Goal: Task Accomplishment & Management: Manage account settings

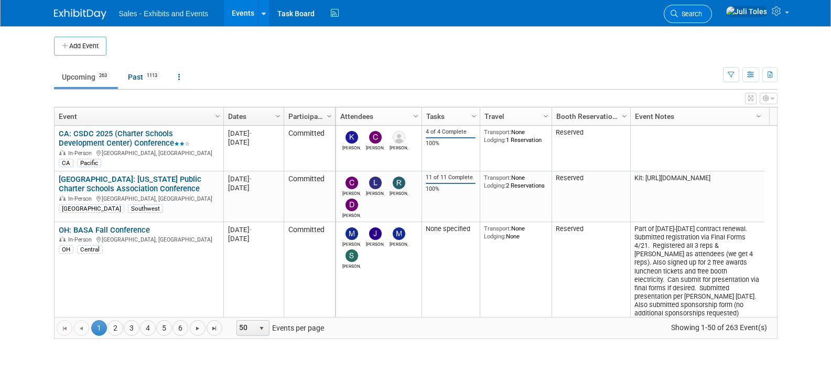
click at [702, 11] on span "Search" at bounding box center [690, 14] width 24 height 8
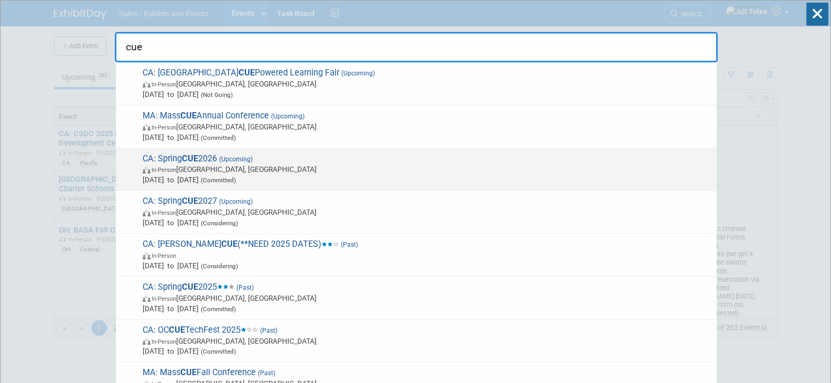
type input "cue"
click at [201, 155] on span "CA: Spring CUE 2026 (Upcoming) In-Person Palm Springs, CA Mar 19, 2026 to Mar 2…" at bounding box center [426, 170] width 572 height 32
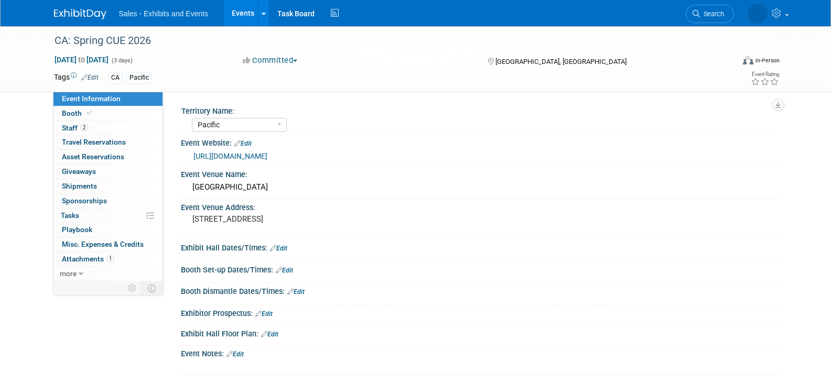
select select "Pacific"
click at [69, 125] on span "Staff 2" at bounding box center [75, 128] width 26 height 8
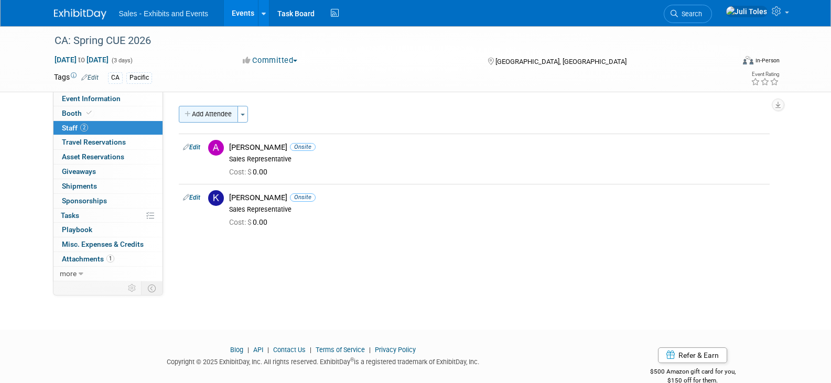
click at [199, 112] on button "Add Attendee" at bounding box center [208, 114] width 59 height 17
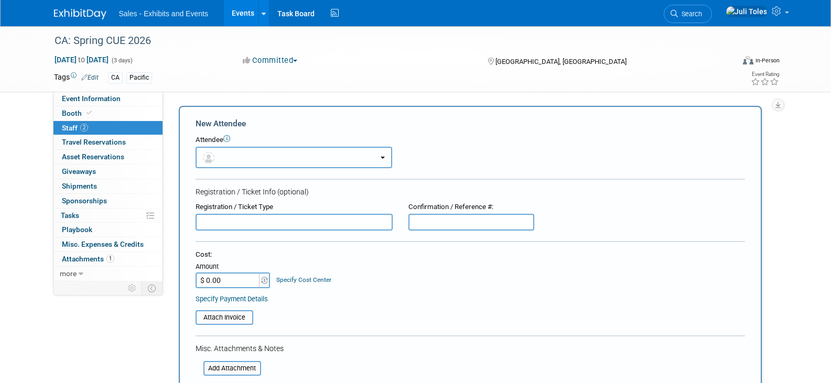
click at [239, 161] on button "button" at bounding box center [294, 158] width 197 height 22
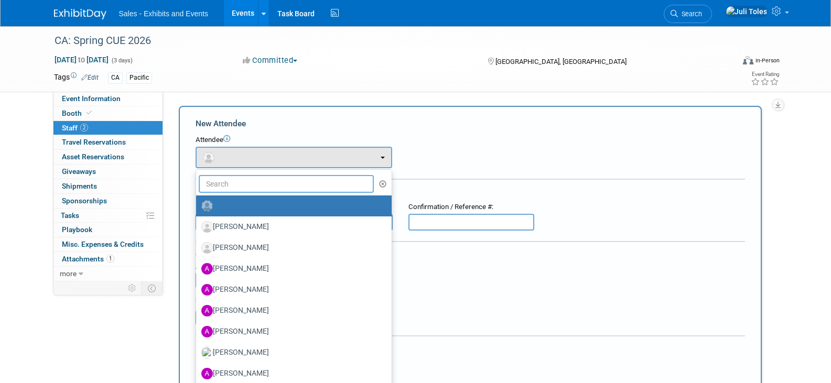
click at [243, 185] on input "text" at bounding box center [287, 184] width 176 height 18
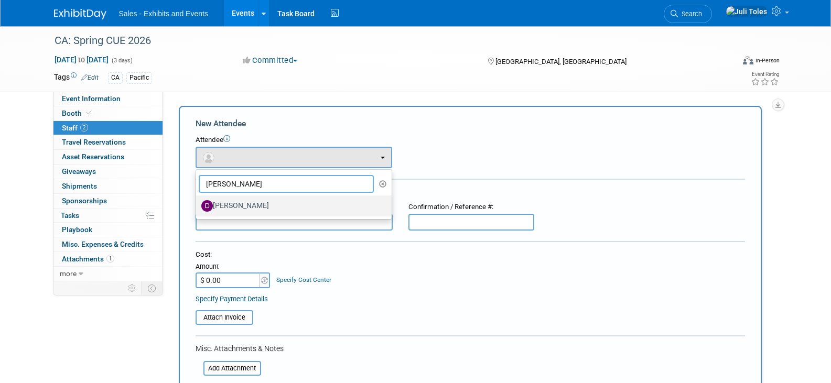
type input "dave"
click at [239, 206] on label "Dave Kootman" at bounding box center [291, 206] width 180 height 17
click at [198, 206] on input "Dave Kootman" at bounding box center [194, 204] width 7 height 7
select select "65136a95-fac6-412b-a817-b6eb1b9ddea5"
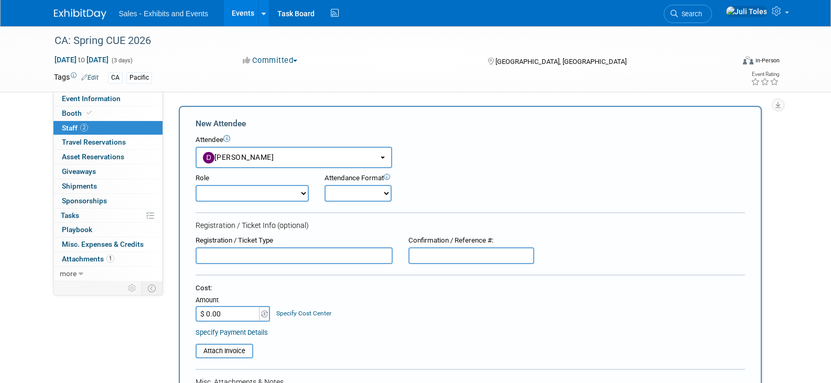
click at [245, 195] on select "Author Demonstrator Host Planner Presenter Product Rep Sales Representative" at bounding box center [252, 193] width 113 height 17
select select "4"
click at [196, 185] on select "Author Demonstrator Host Planner Presenter Product Rep Sales Representative" at bounding box center [252, 193] width 113 height 17
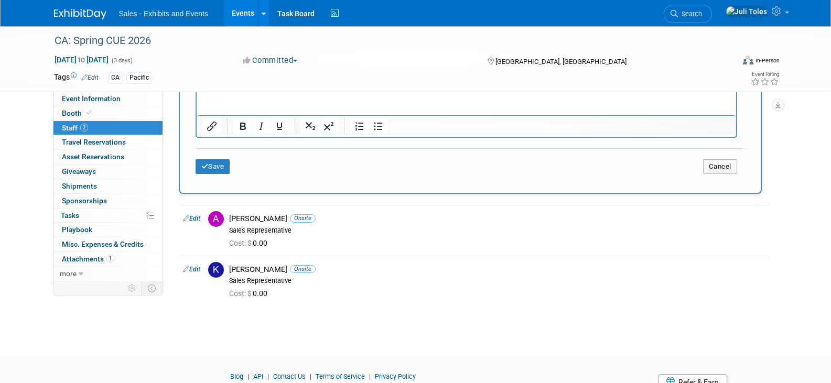
scroll to position [367, 0]
click at [221, 170] on button "Save" at bounding box center [213, 166] width 35 height 15
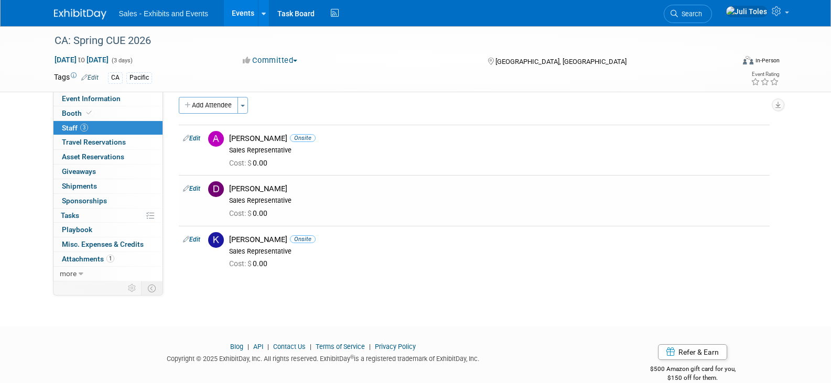
scroll to position [0, 0]
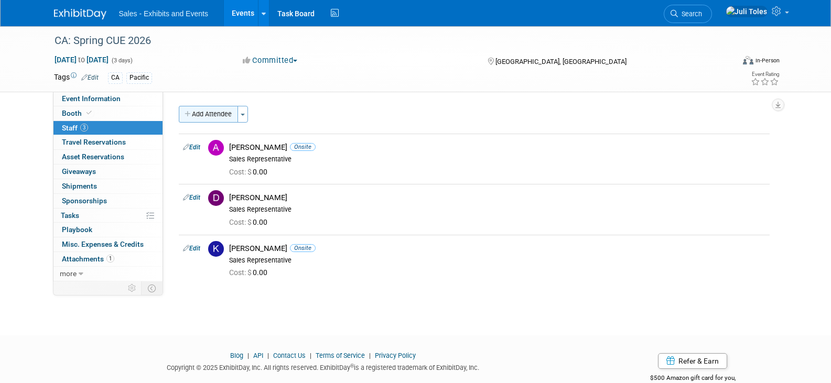
click at [212, 115] on button "Add Attendee" at bounding box center [208, 114] width 59 height 17
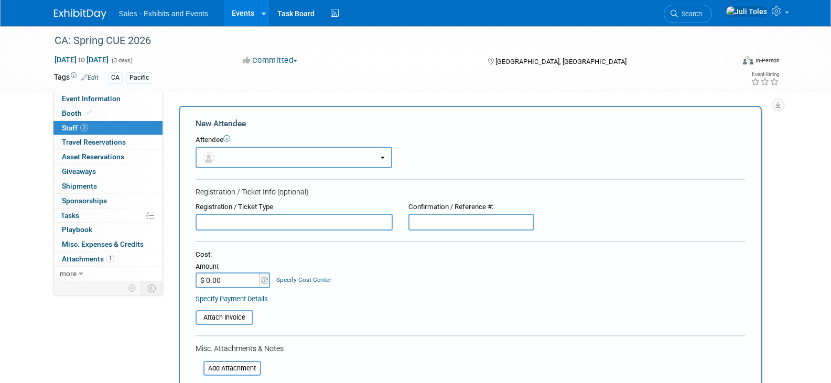
click at [309, 157] on button "button" at bounding box center [294, 158] width 197 height 22
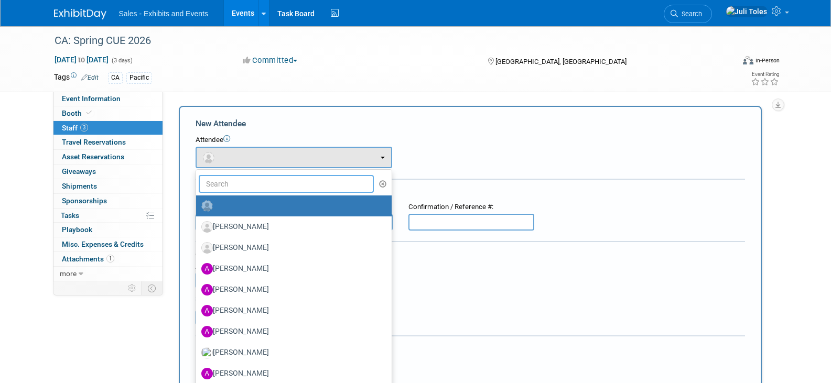
click at [280, 187] on input "text" at bounding box center [287, 184] width 176 height 18
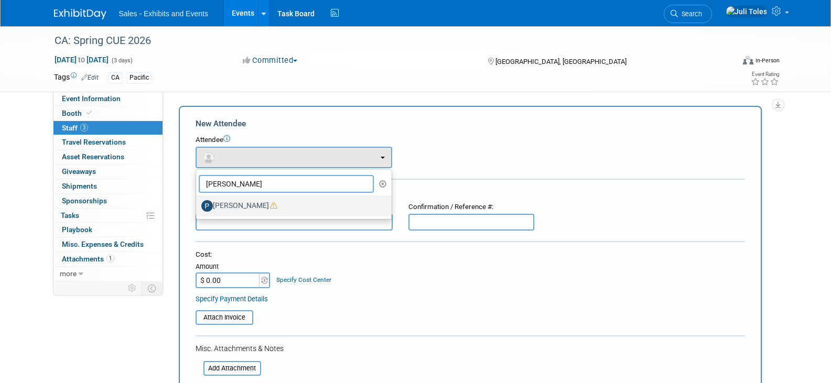
type input "patti"
click at [230, 203] on label "Patti Savage" at bounding box center [291, 206] width 180 height 17
click at [198, 203] on input "[PERSON_NAME]" at bounding box center [194, 204] width 7 height 7
select select "8ddda454-48bc-47b9-8708-76c8034a6f00"
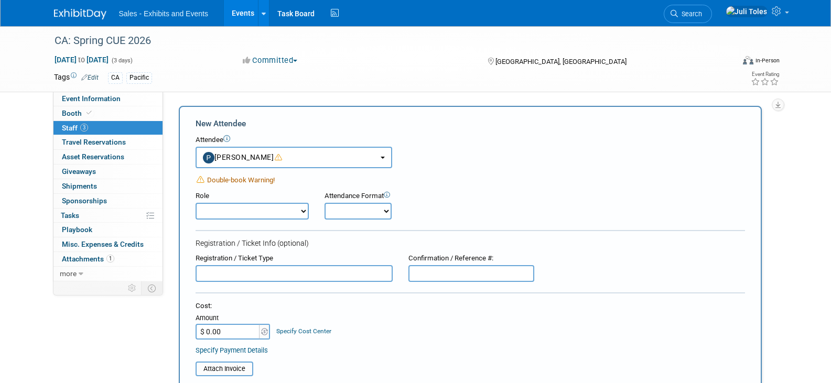
click at [230, 212] on select "Author Demonstrator Host Planner Presenter Product Rep Sales Representative" at bounding box center [252, 211] width 113 height 17
select select "4"
click at [196, 203] on select "Author Demonstrator Host Planner Presenter Product Rep Sales Representative" at bounding box center [252, 211] width 113 height 17
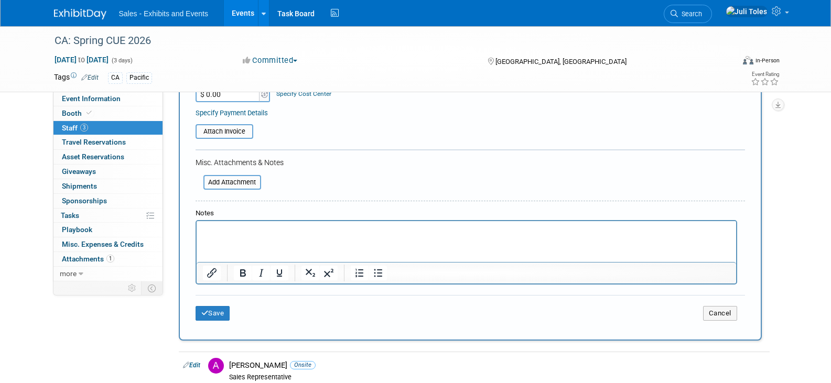
scroll to position [262, 0]
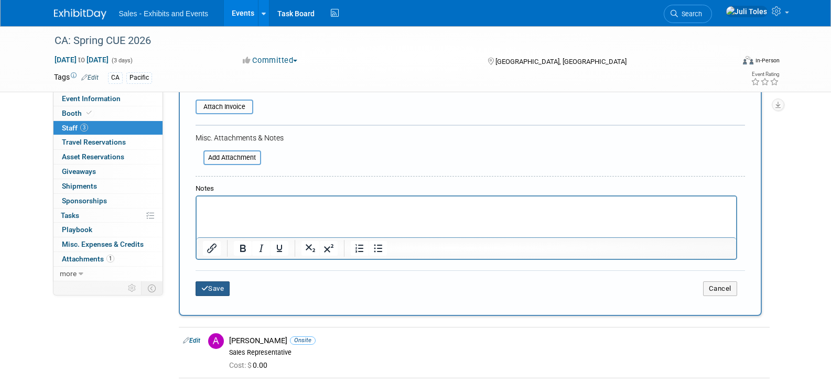
click at [201, 285] on button "Save" at bounding box center [213, 289] width 35 height 15
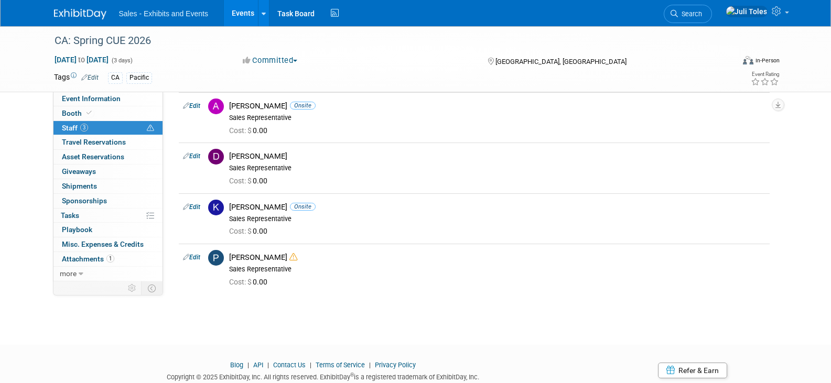
scroll to position [77, 0]
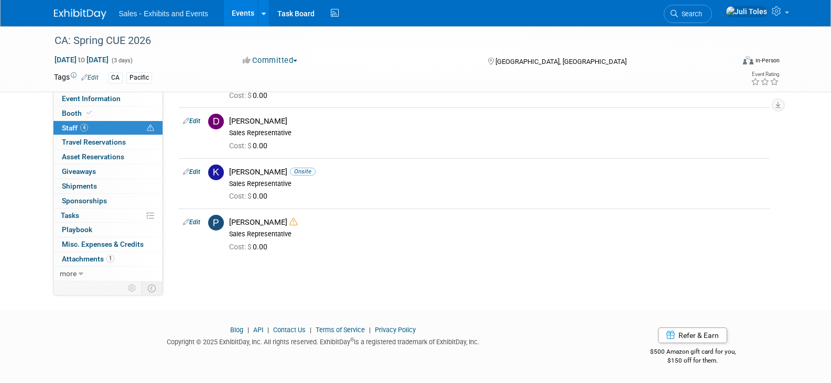
click at [68, 11] on img at bounding box center [80, 14] width 52 height 10
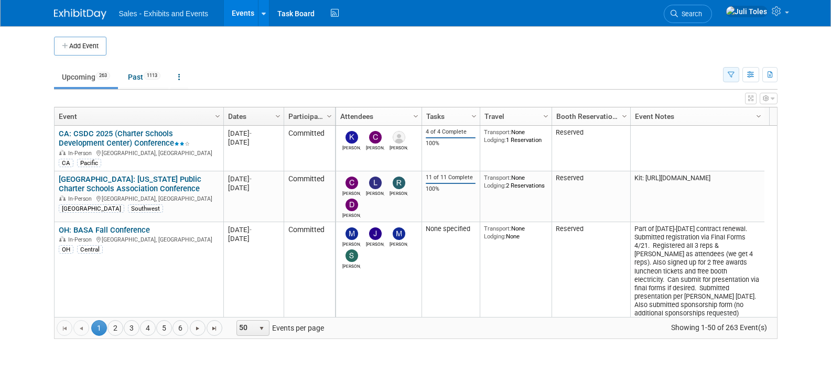
click at [728, 72] on icon "button" at bounding box center [731, 75] width 7 height 7
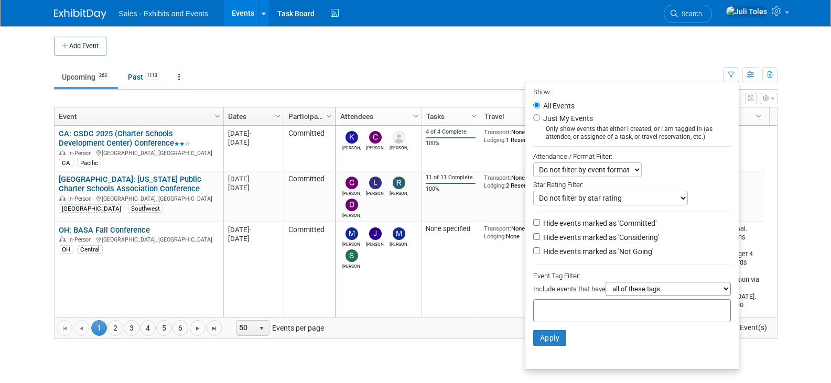
click at [587, 318] on div at bounding box center [632, 311] width 198 height 23
type input "ca"
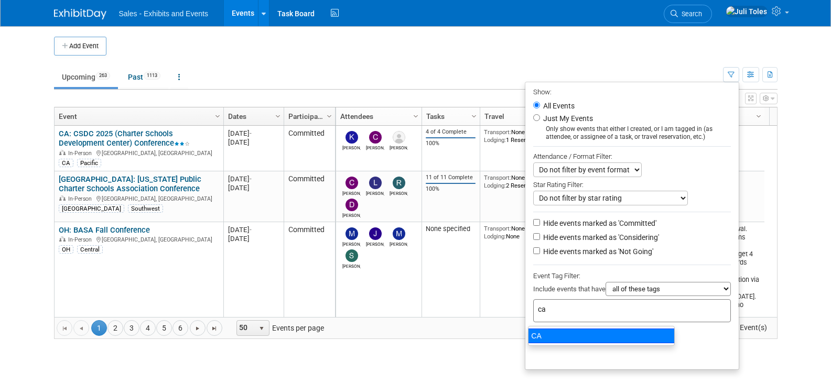
click at [539, 340] on div "CA" at bounding box center [601, 336] width 147 height 15
type input "CA"
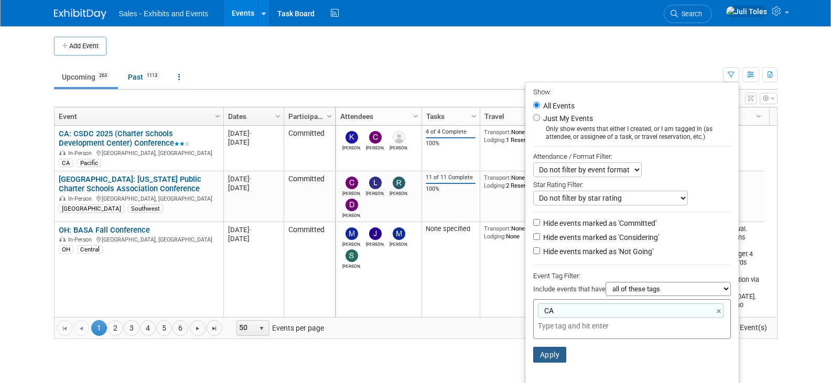
drag, startPoint x: 547, startPoint y: 366, endPoint x: 546, endPoint y: 359, distance: 6.9
click at [547, 363] on button "Apply" at bounding box center [550, 355] width 34 height 16
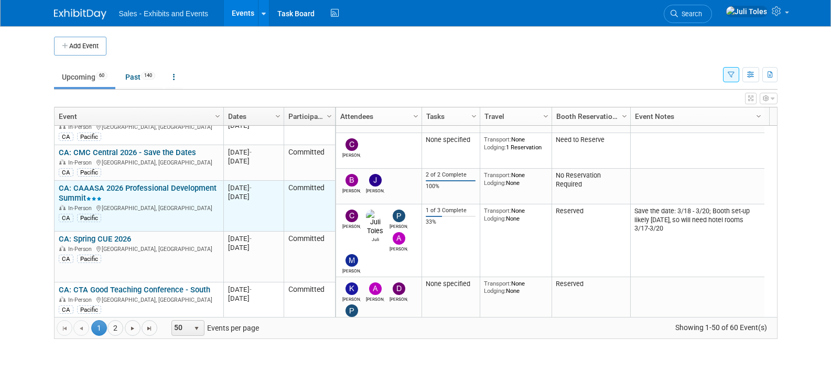
click at [173, 184] on link "CA: CAAASA 2026 Professional Development Summit" at bounding box center [138, 193] width 158 height 19
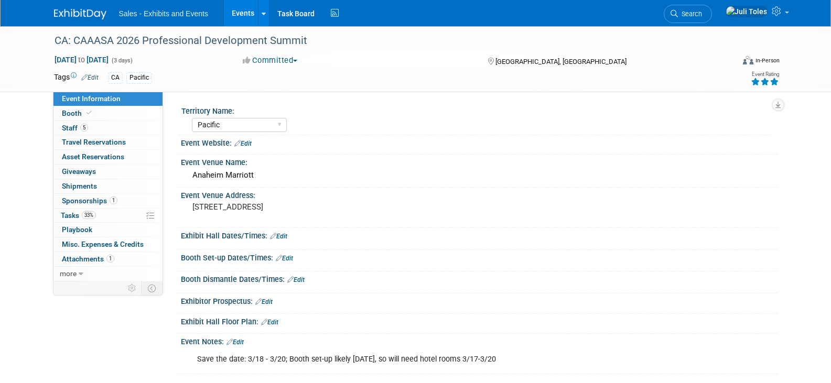
select select "Pacific"
click at [76, 131] on span "Staff 5" at bounding box center [75, 128] width 26 height 8
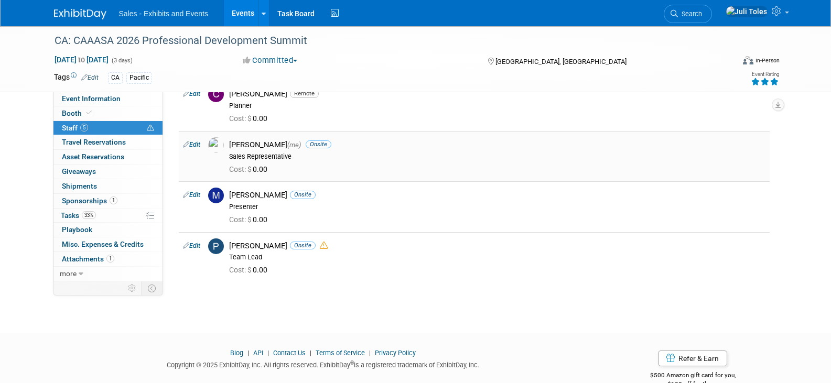
scroll to position [105, 0]
click at [198, 193] on link "Edit" at bounding box center [191, 193] width 17 height 7
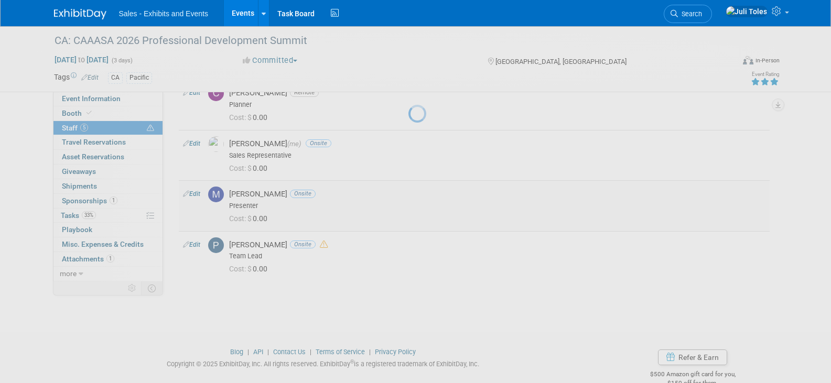
select select "c4bf3b04-5ea5-4f92-8618-0bb2b23c4ce6"
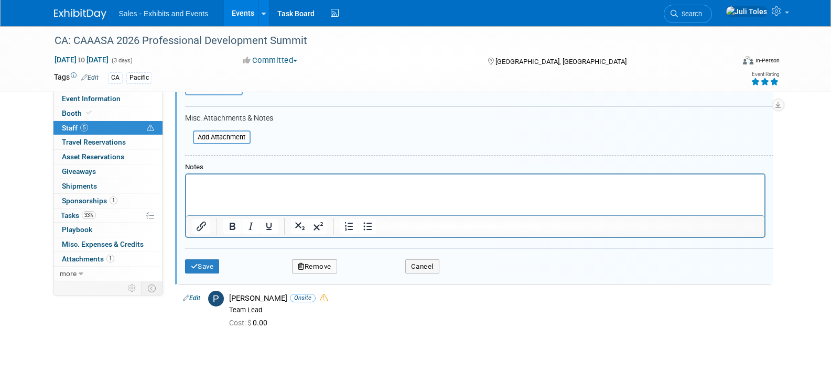
scroll to position [429, 0]
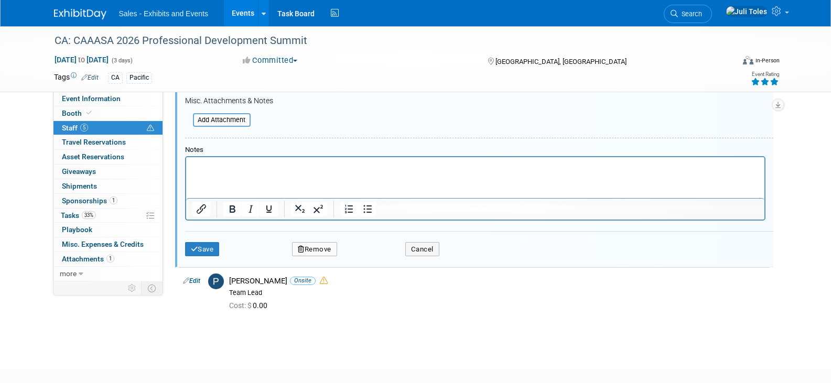
click at [309, 250] on button "Remove" at bounding box center [314, 249] width 45 height 15
click at [376, 255] on link "Yes" at bounding box center [372, 258] width 30 height 17
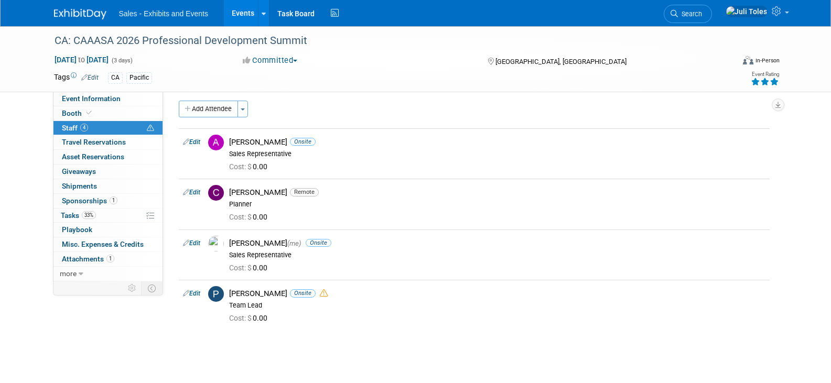
scroll to position [0, 0]
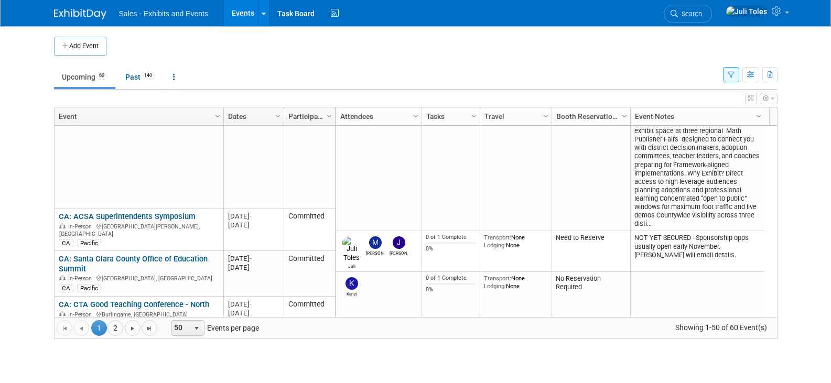
scroll to position [1888, 0]
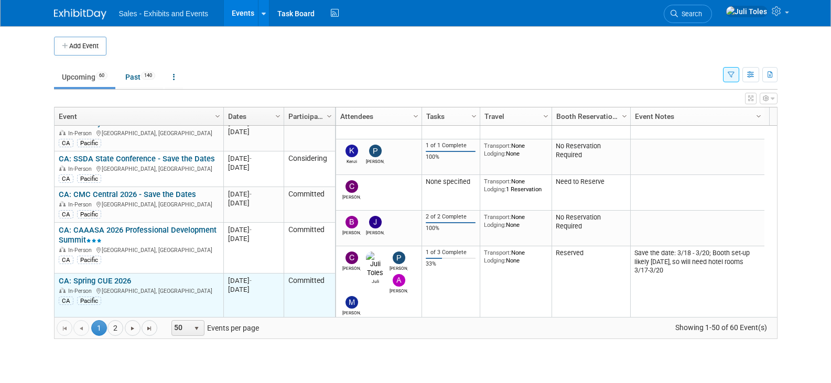
click at [110, 276] on link "CA: Spring CUE 2026" at bounding box center [95, 280] width 72 height 9
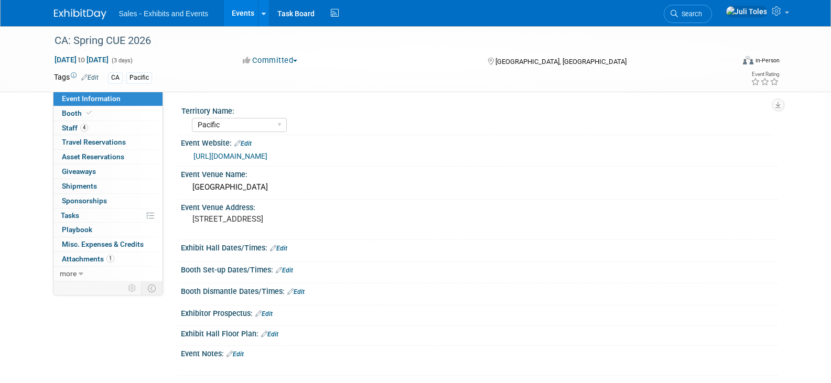
select select "Pacific"
click at [75, 131] on span "Staff 4" at bounding box center [75, 128] width 26 height 8
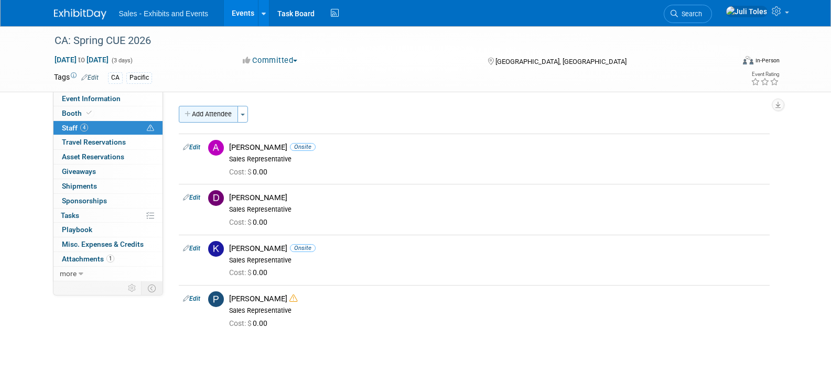
click at [202, 110] on button "Add Attendee" at bounding box center [208, 114] width 59 height 17
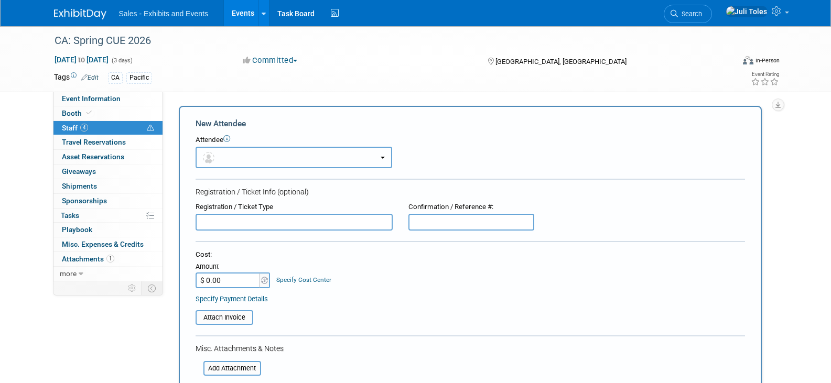
click at [297, 154] on button "button" at bounding box center [294, 158] width 197 height 22
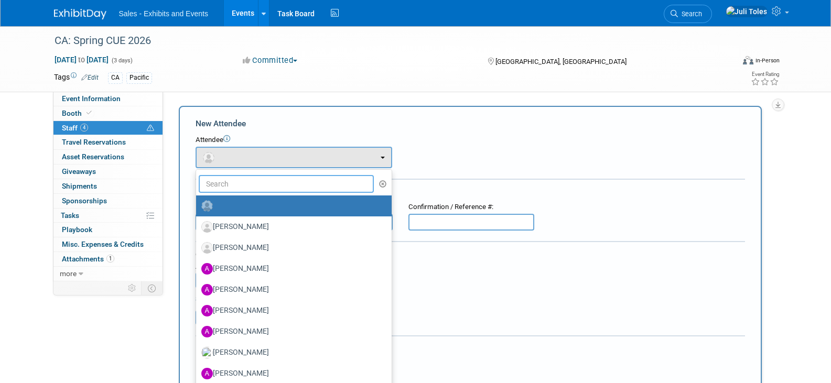
click at [283, 181] on input "text" at bounding box center [287, 184] width 176 height 18
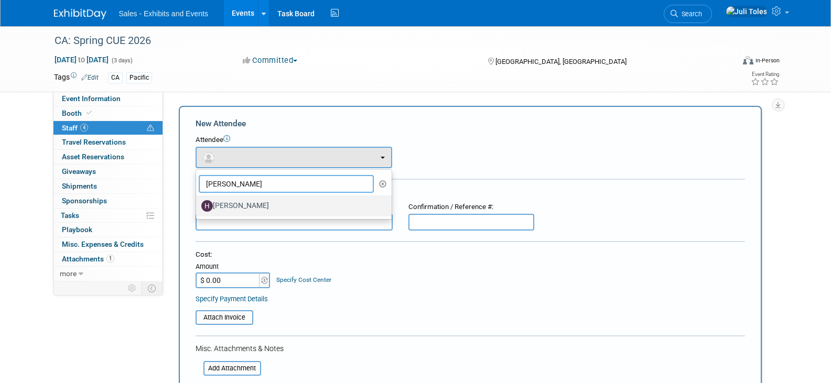
type input "holly"
click at [239, 208] on label "Holly Costello" at bounding box center [291, 206] width 180 height 17
click at [198, 208] on input "Holly Costello" at bounding box center [194, 204] width 7 height 7
select select "e2a00ea9-2904-4289-a46b-ffe18b6f03c8"
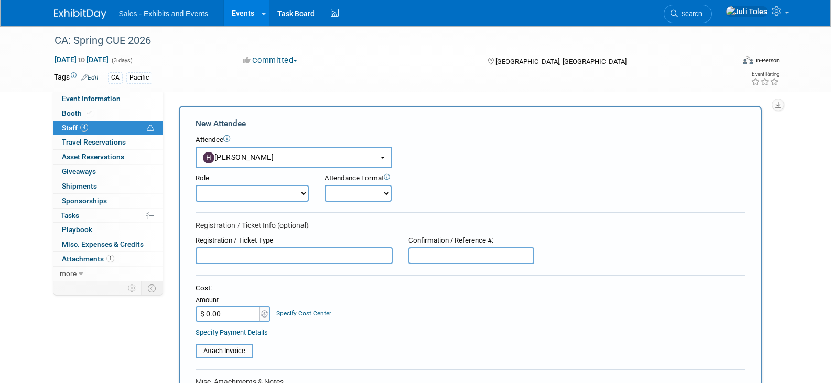
click at [241, 198] on select "Author Demonstrator Host Planner Presenter Product Rep Sales Representative" at bounding box center [252, 193] width 113 height 17
select select "4"
click at [196, 185] on select "Author Demonstrator Host Planner Presenter Product Rep Sales Representative" at bounding box center [252, 193] width 113 height 17
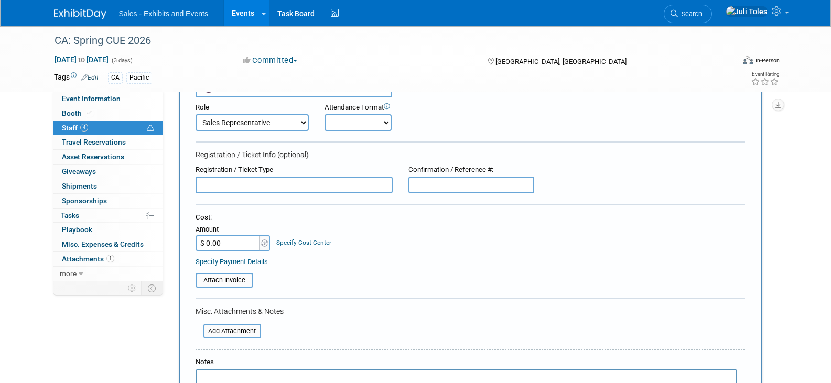
scroll to position [210, 0]
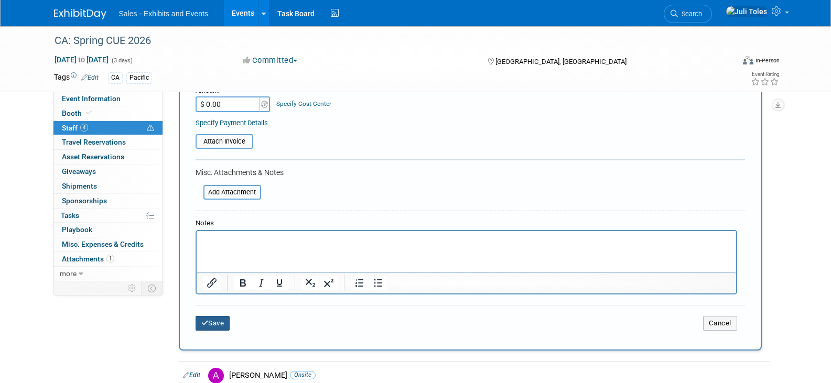
click at [209, 319] on button "Save" at bounding box center [213, 323] width 35 height 15
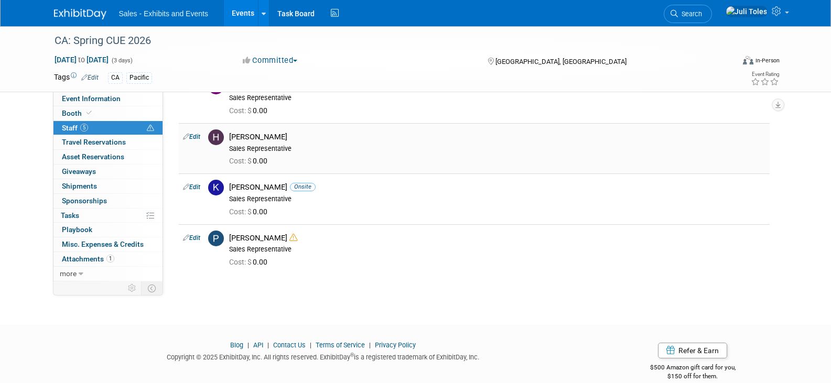
scroll to position [127, 0]
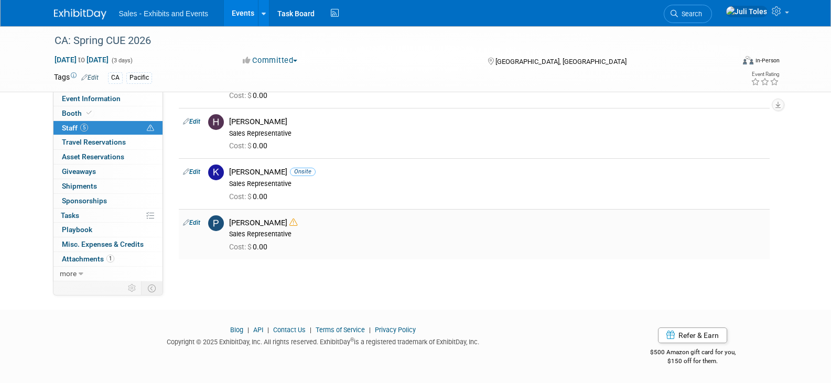
click at [194, 225] on link "Edit" at bounding box center [191, 222] width 17 height 7
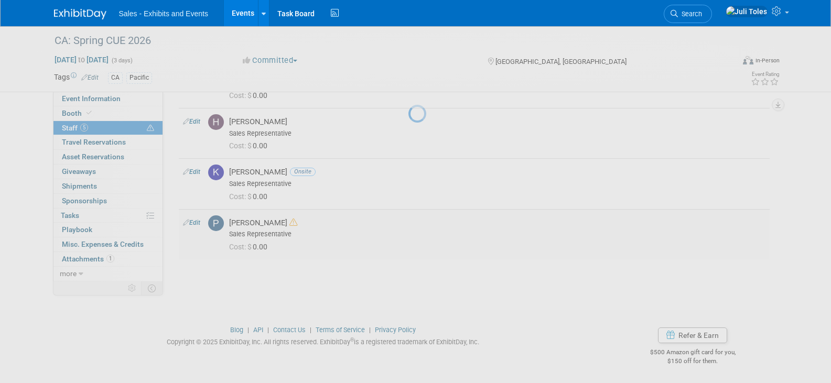
select select "8ddda454-48bc-47b9-8708-76c8034a6f00"
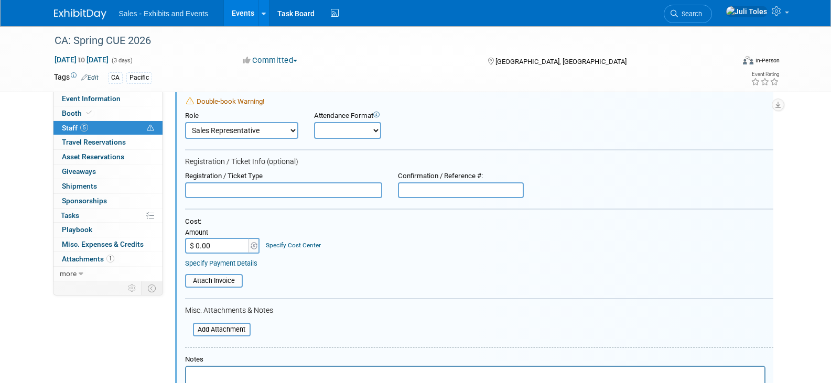
scroll to position [427, 0]
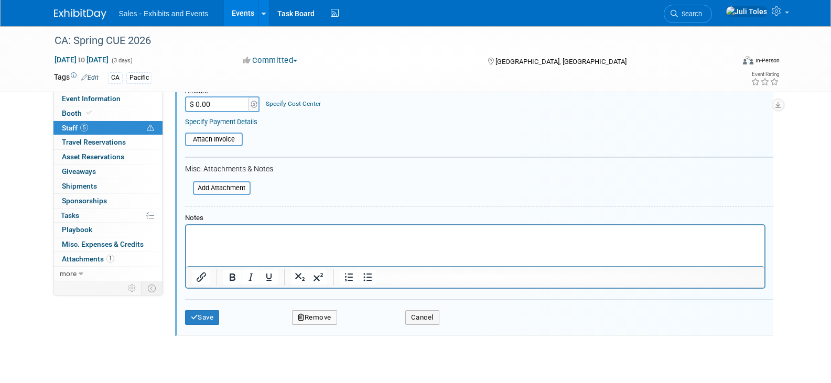
click at [321, 321] on button "Remove" at bounding box center [314, 318] width 45 height 15
click at [368, 326] on link "Yes" at bounding box center [372, 326] width 30 height 17
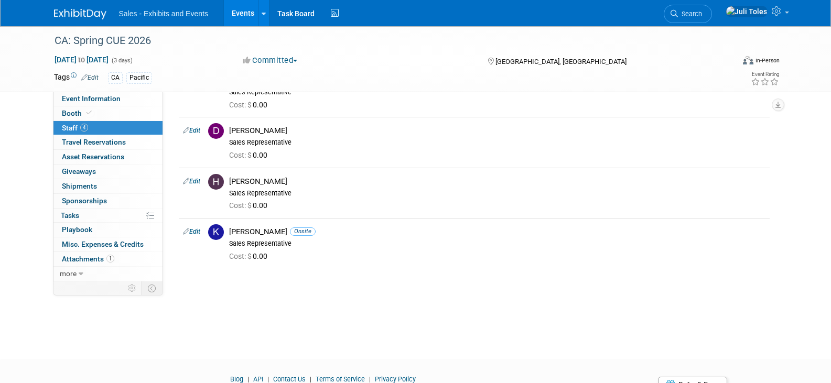
scroll to position [0, 0]
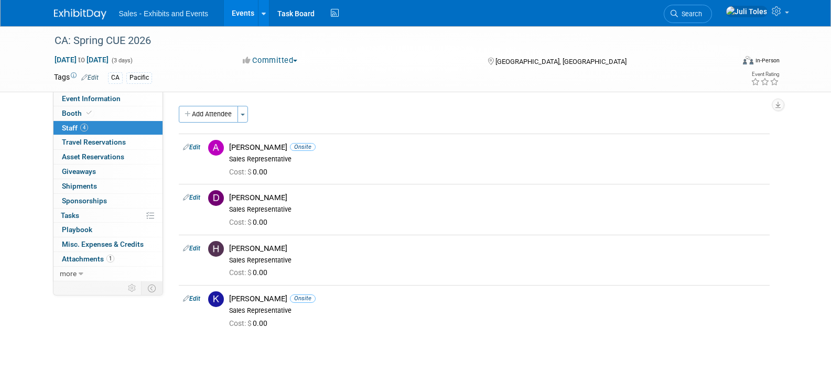
click at [67, 7] on link at bounding box center [86, 9] width 65 height 8
